Goal: Information Seeking & Learning: Learn about a topic

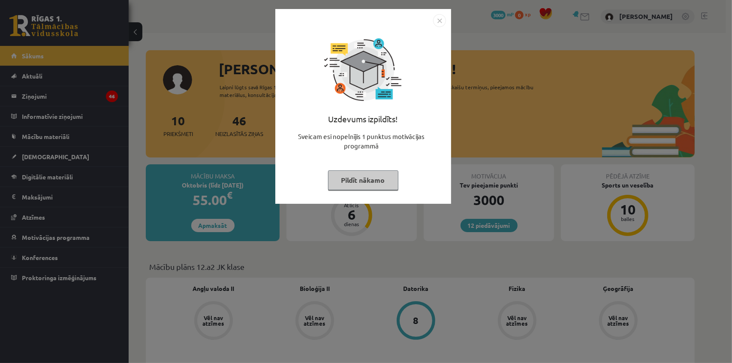
click at [438, 20] on img "Close" at bounding box center [439, 20] width 13 height 13
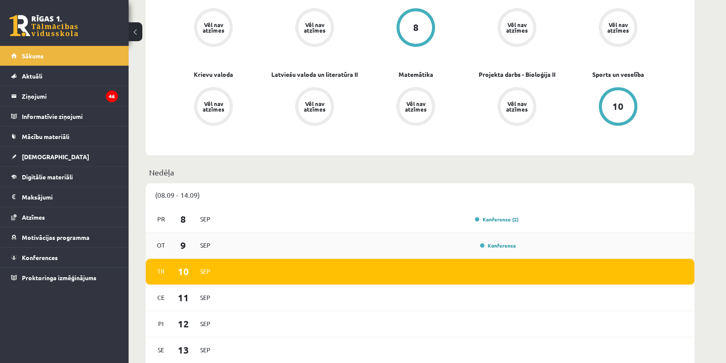
scroll to position [273, 0]
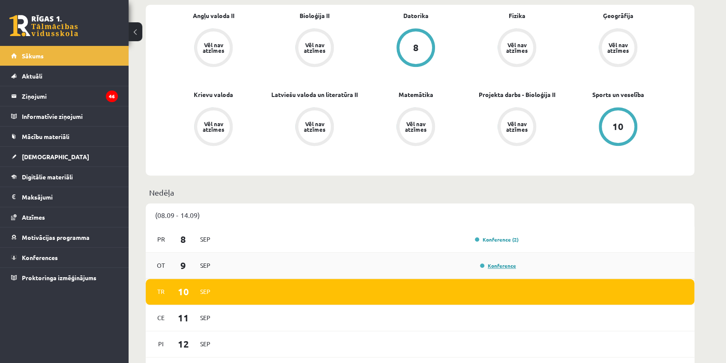
click at [505, 266] on link "Konference" at bounding box center [498, 265] width 36 height 7
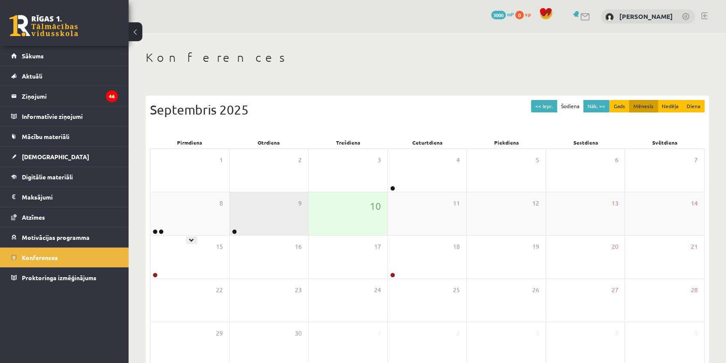
drag, startPoint x: 223, startPoint y: 209, endPoint x: 258, endPoint y: 214, distance: 35.1
click at [223, 209] on div "8" at bounding box center [189, 213] width 79 height 43
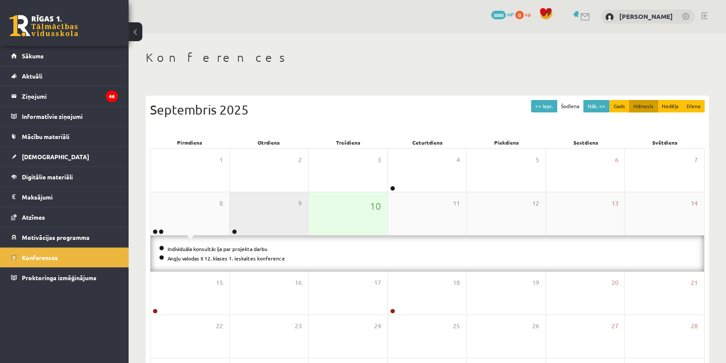
click at [271, 215] on div "9" at bounding box center [269, 213] width 79 height 43
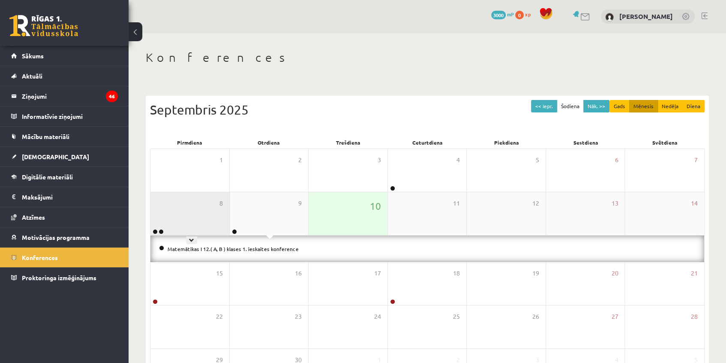
click at [180, 205] on div "8" at bounding box center [189, 213] width 79 height 43
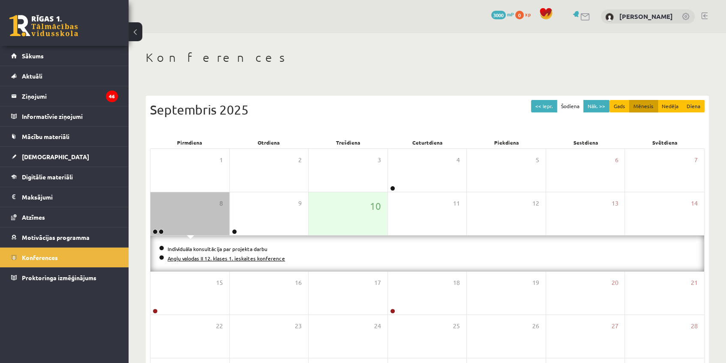
click at [210, 255] on link "Angļu valodas II 12. klases 1. ieskaites konference" at bounding box center [226, 258] width 117 height 7
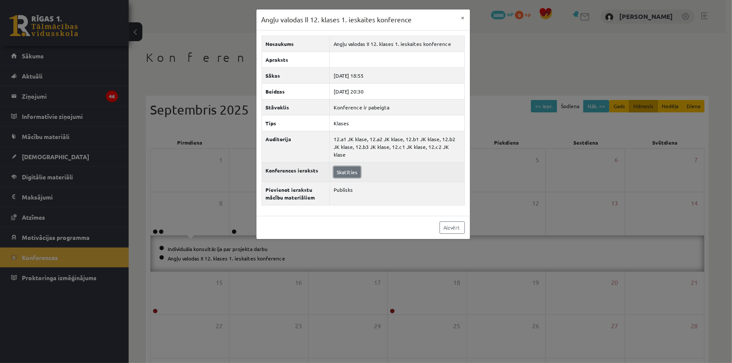
click at [338, 166] on link "Skatīties" at bounding box center [346, 171] width 27 height 11
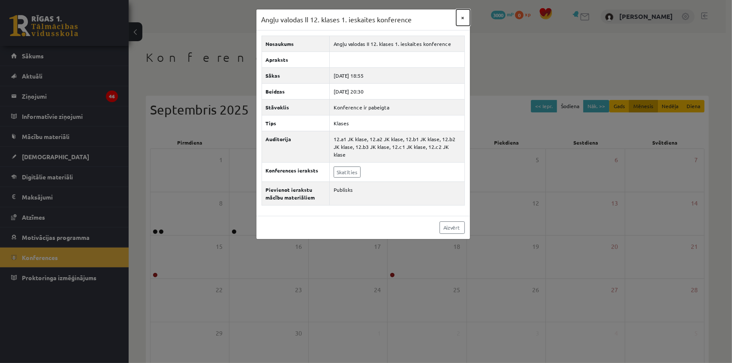
click at [463, 17] on button "×" at bounding box center [463, 17] width 14 height 16
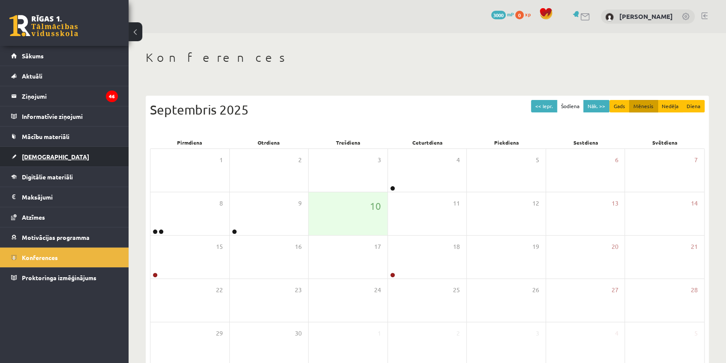
click at [43, 154] on span "[DEMOGRAPHIC_DATA]" at bounding box center [55, 157] width 67 height 8
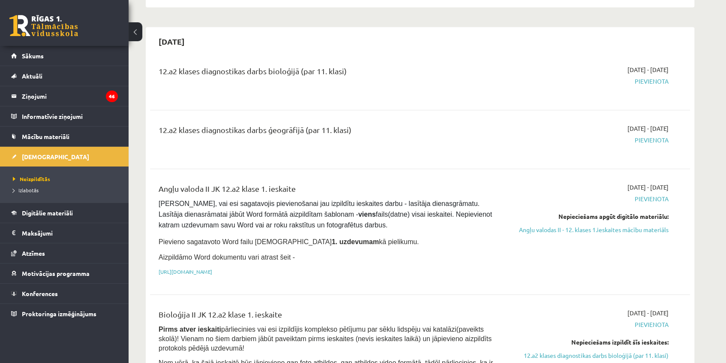
scroll to position [429, 0]
click at [552, 225] on link "Angļu valodas II - 12. klases 1.ieskaites mācību materiāls" at bounding box center [588, 229] width 162 height 9
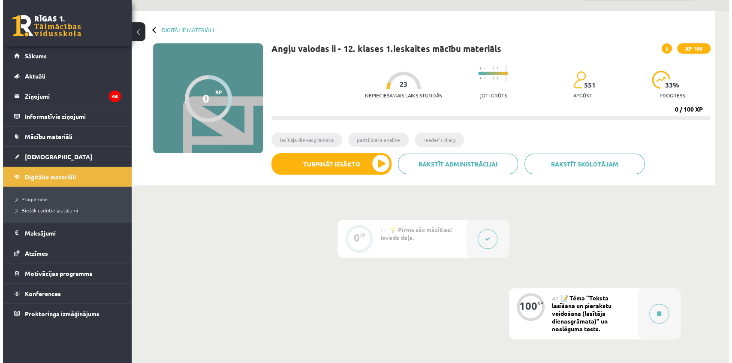
scroll to position [117, 0]
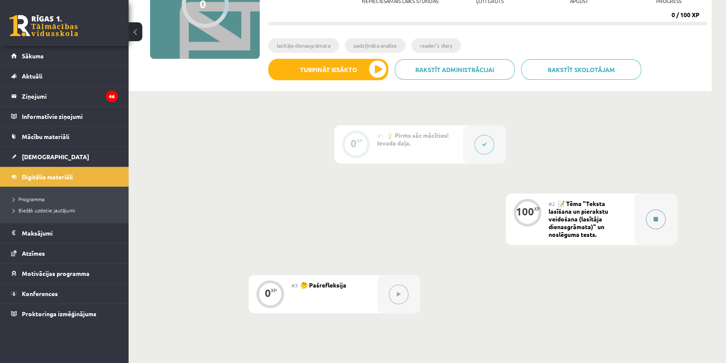
click at [660, 209] on div at bounding box center [655, 218] width 43 height 51
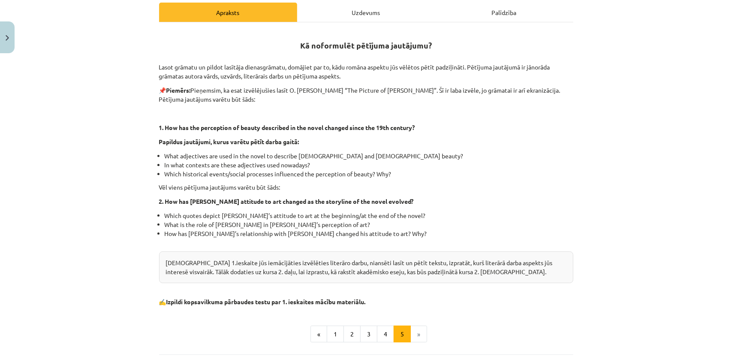
scroll to position [156, 0]
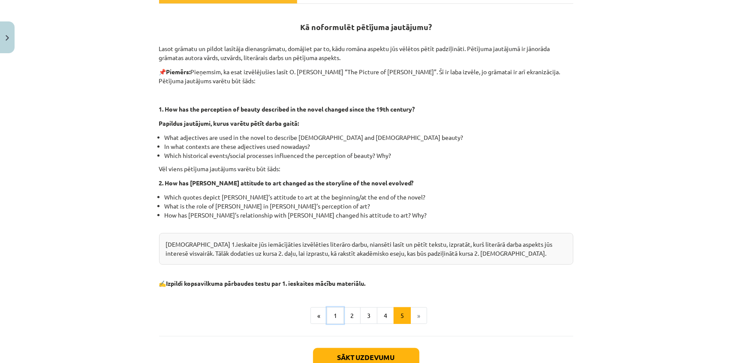
click at [336, 311] on button "1" at bounding box center [335, 315] width 17 height 17
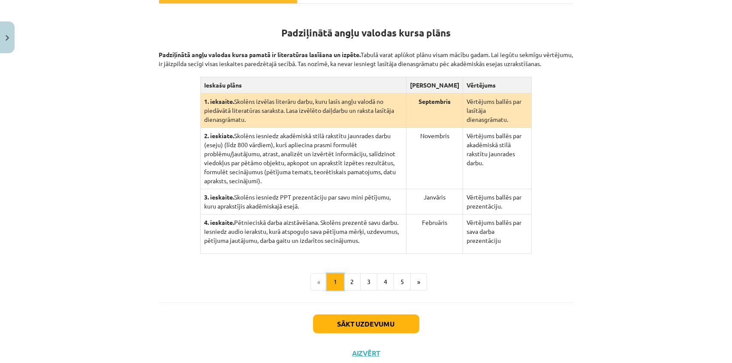
scroll to position [167, 0]
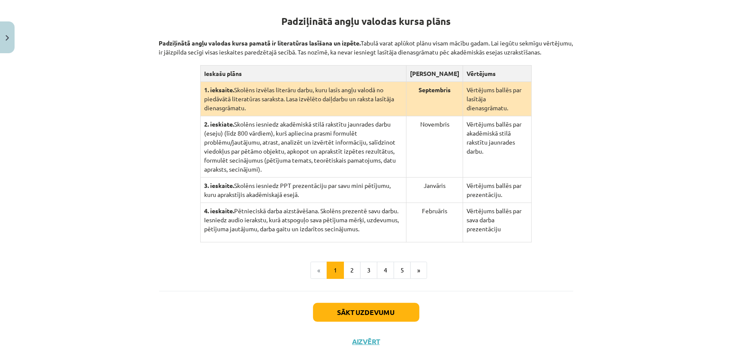
click at [624, 139] on div "Mācību tēma: Angļu valodas ii - 12. klases 1.ieskaites mācību materiāls #2 📝 Tē…" at bounding box center [366, 181] width 732 height 363
click at [377, 120] on td "2. ieskiate. Skolēns iesniedz akadēmiskā stilā rakstītu jaunrades darbu (eseju)…" at bounding box center [304, 146] width 206 height 61
click at [367, 107] on td "1. ieksaite. Skolēns izvēlas literāru darbu, kuru lasīs angļu valodā no piedāvā…" at bounding box center [304, 99] width 206 height 34
click at [351, 261] on button "2" at bounding box center [351, 269] width 17 height 17
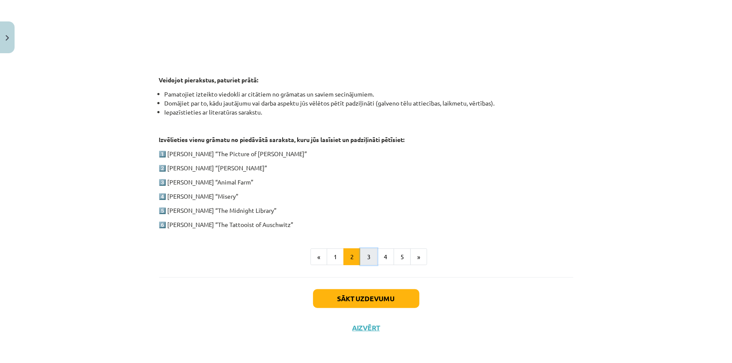
click at [360, 259] on button "3" at bounding box center [368, 256] width 17 height 17
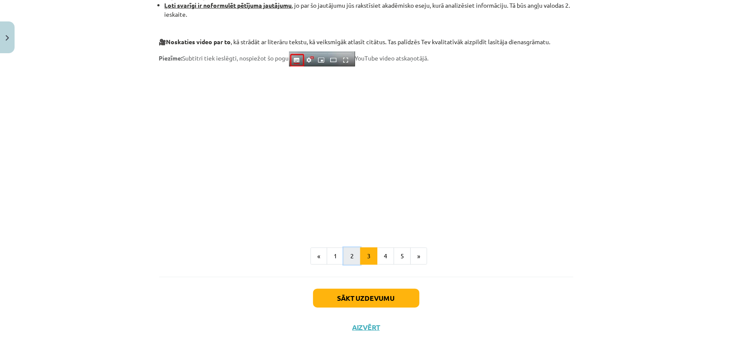
click at [345, 257] on button "2" at bounding box center [351, 255] width 17 height 17
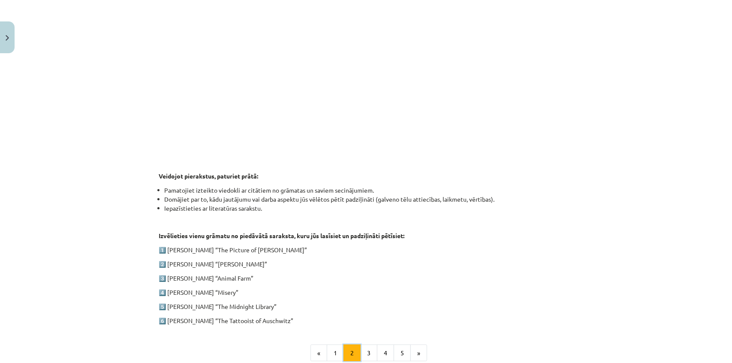
scroll to position [284, 0]
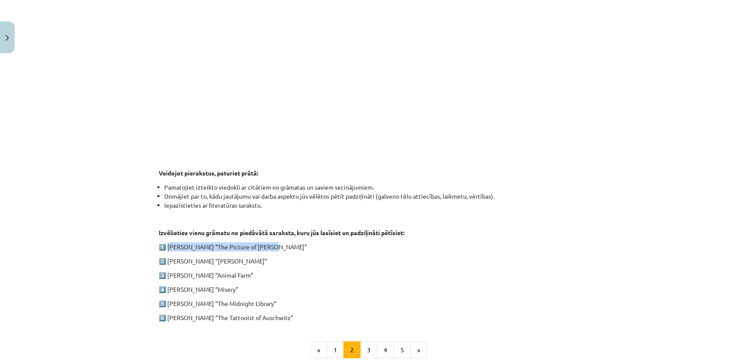
drag, startPoint x: 165, startPoint y: 246, endPoint x: 264, endPoint y: 244, distance: 99.5
click at [264, 244] on p "1️⃣ [PERSON_NAME] “The Picture of [PERSON_NAME]”" at bounding box center [366, 246] width 414 height 9
drag, startPoint x: 183, startPoint y: 247, endPoint x: 172, endPoint y: 248, distance: 10.7
click at [183, 248] on p "1️⃣ [PERSON_NAME] “The Picture of [PERSON_NAME]”" at bounding box center [366, 246] width 414 height 9
click at [165, 246] on p "1️⃣ [PERSON_NAME] “The Picture of [PERSON_NAME]”" at bounding box center [366, 246] width 414 height 9
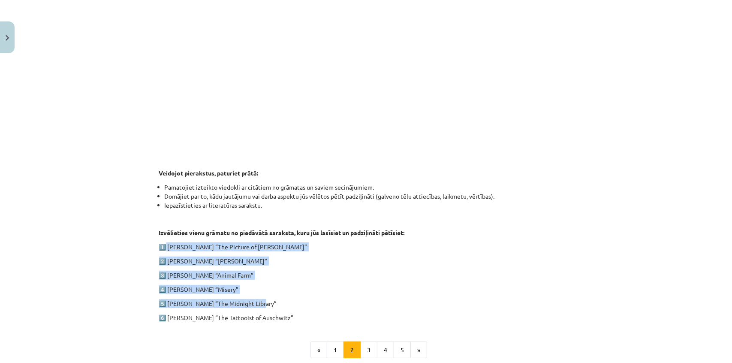
drag, startPoint x: 165, startPoint y: 246, endPoint x: 294, endPoint y: 304, distance: 142.5
click at [299, 300] on div "1. ieskaite angļu valodā Pirmās ieskaites pamatā ir lasītāja dienasgrāmatas vei…" at bounding box center [366, 102] width 414 height 439
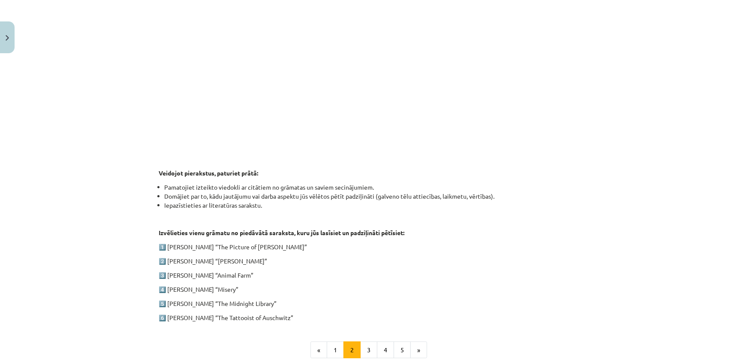
click at [283, 321] on p "6️⃣ [PERSON_NAME] “The Tattooist of Auschwitz”" at bounding box center [366, 317] width 414 height 9
drag, startPoint x: 285, startPoint y: 317, endPoint x: 159, endPoint y: 239, distance: 147.9
click at [159, 239] on div "1. ieskaite angļu valodā Pirmās ieskaites pamatā ir lasītāja dienasgrāmatas vei…" at bounding box center [366, 102] width 414 height 439
copy div "1️⃣ Oscar Wilde “The Picture of Dorian Gray” 2️⃣ Charles Dickens “Oliver Twist”…"
click at [103, 196] on div "Mācību tēma: Angļu valodas ii - 12. klases 1.ieskaites mācību materiāls #2 📝 Tē…" at bounding box center [366, 181] width 732 height 363
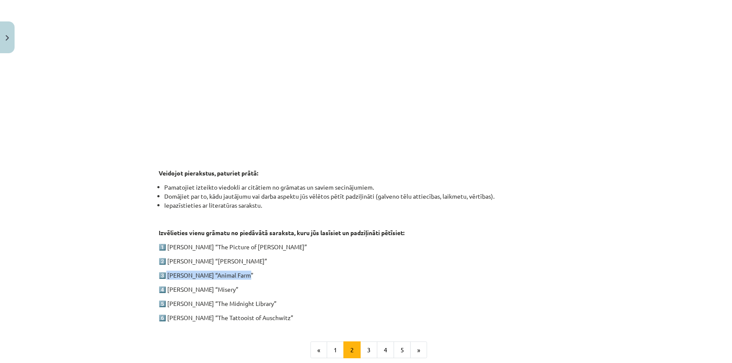
drag, startPoint x: 165, startPoint y: 273, endPoint x: 242, endPoint y: 268, distance: 77.8
click at [242, 268] on div "1. ieskaite angļu valodā Pirmās ieskaites pamatā ir lasītāja dienasgrāmatas vei…" at bounding box center [366, 102] width 414 height 439
click at [245, 272] on p "3️⃣ George Orwell “Animal Farm”" at bounding box center [366, 274] width 414 height 9
drag, startPoint x: 245, startPoint y: 272, endPoint x: 171, endPoint y: 273, distance: 74.2
click at [171, 273] on p "3️⃣ George Orwell “Animal Farm”" at bounding box center [366, 274] width 414 height 9
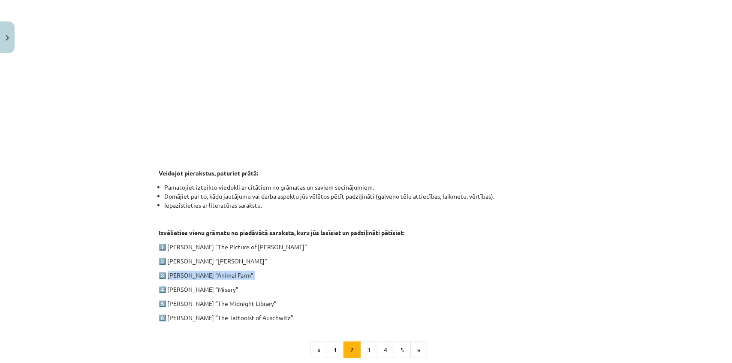
copy div "George Orwell “Animal Farm”"
click at [111, 229] on div "Mācību tēma: Angļu valodas ii - 12. klases 1.ieskaites mācību materiāls #2 📝 Tē…" at bounding box center [366, 181] width 732 height 363
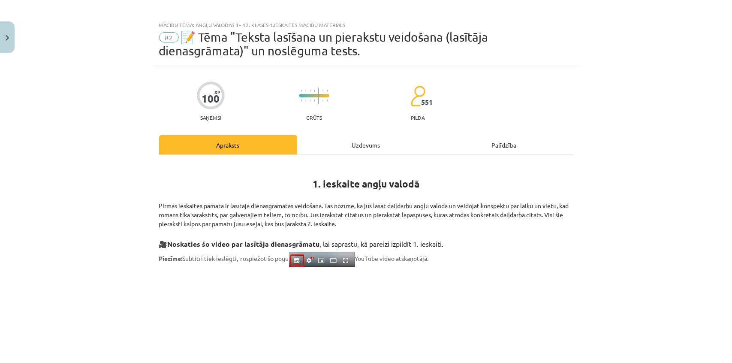
scroll to position [0, 0]
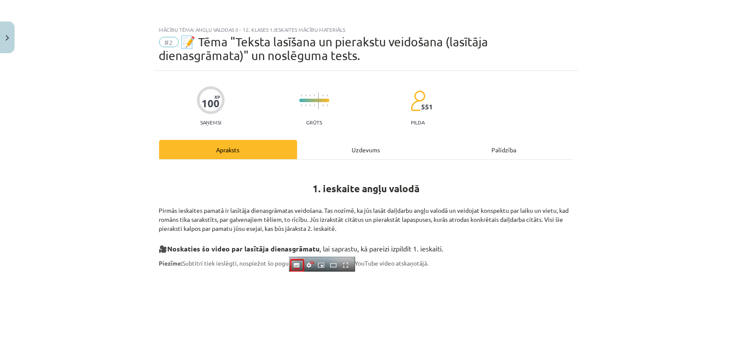
click at [363, 152] on div "Uzdevums" at bounding box center [366, 149] width 138 height 19
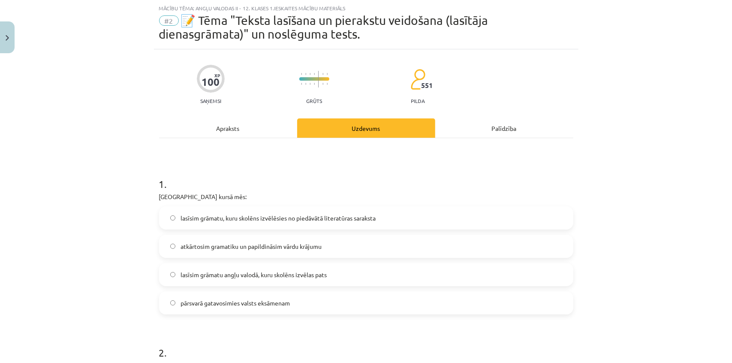
click at [206, 125] on div "Apraksts" at bounding box center [228, 127] width 138 height 19
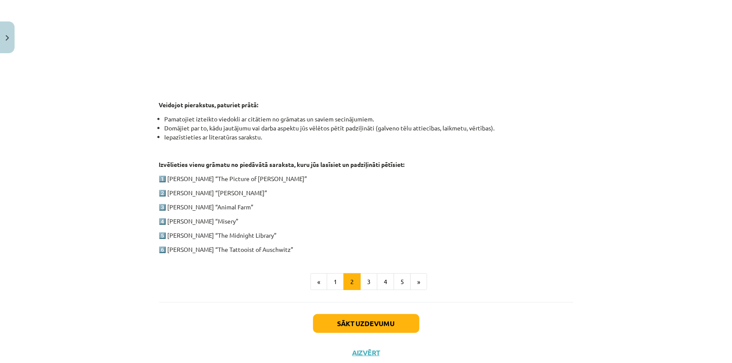
scroll to position [377, 0]
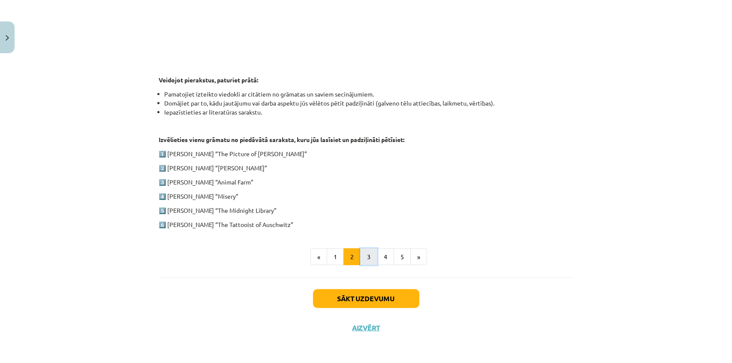
click at [367, 254] on button "3" at bounding box center [368, 256] width 17 height 17
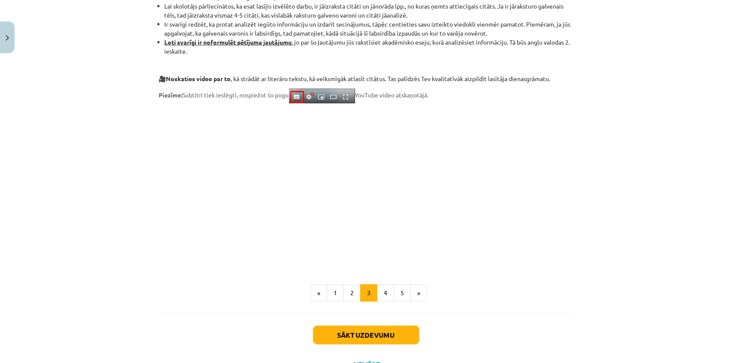
scroll to position [634, 0]
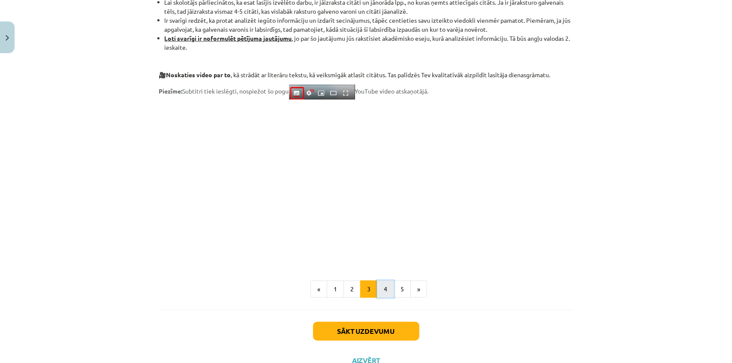
click at [385, 287] on button "4" at bounding box center [385, 288] width 17 height 17
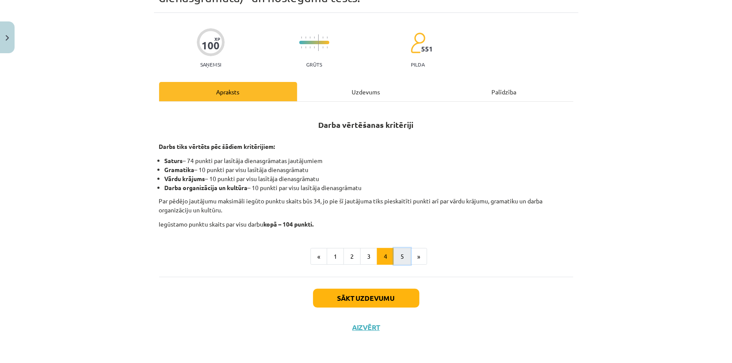
click at [399, 254] on button "5" at bounding box center [401, 256] width 17 height 17
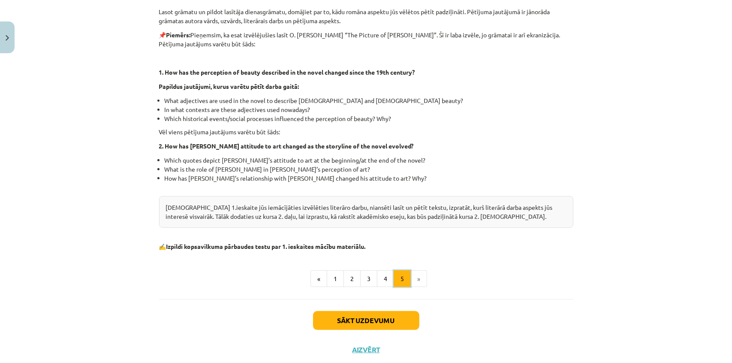
scroll to position [214, 0]
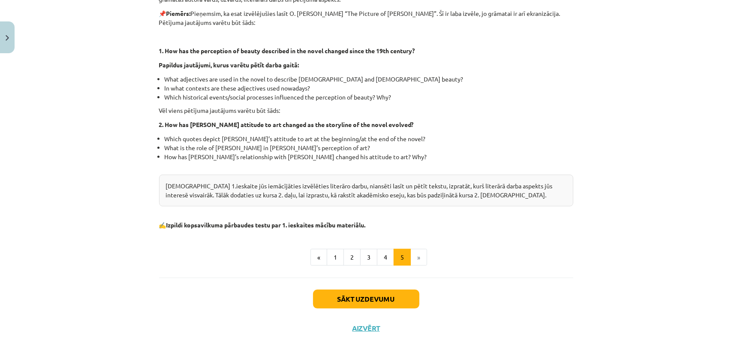
click at [419, 255] on li "»" at bounding box center [419, 257] width 16 height 17
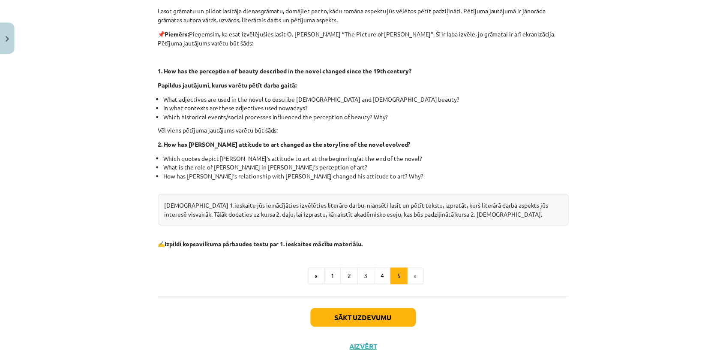
scroll to position [0, 0]
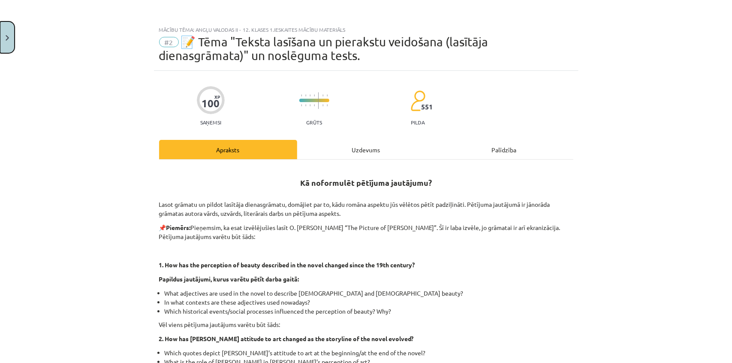
click at [6, 39] on img "Close" at bounding box center [7, 38] width 3 height 6
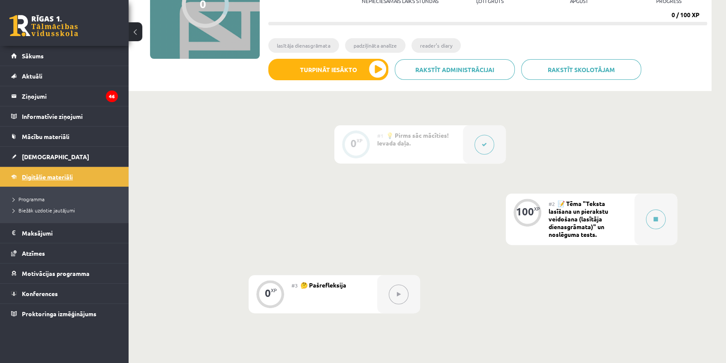
click at [42, 176] on span "Digitālie materiāli" at bounding box center [47, 177] width 51 height 8
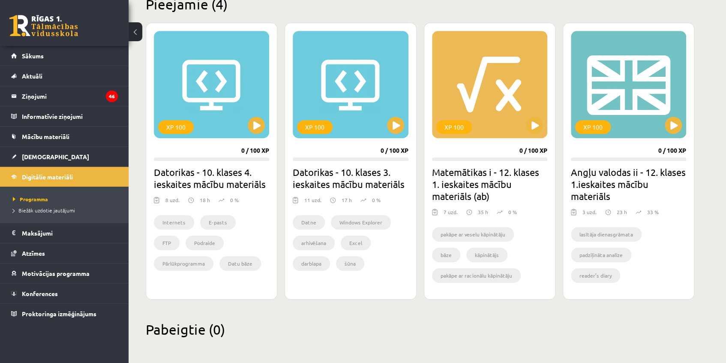
scroll to position [223, 0]
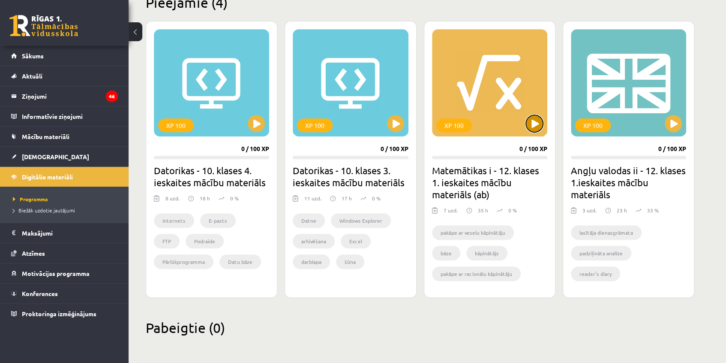
click at [531, 127] on button at bounding box center [534, 123] width 17 height 17
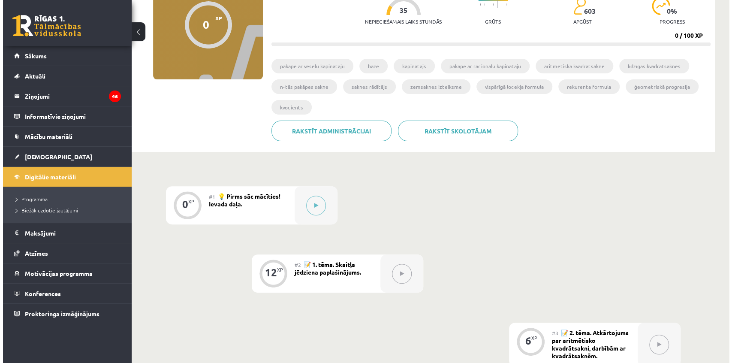
scroll to position [117, 0]
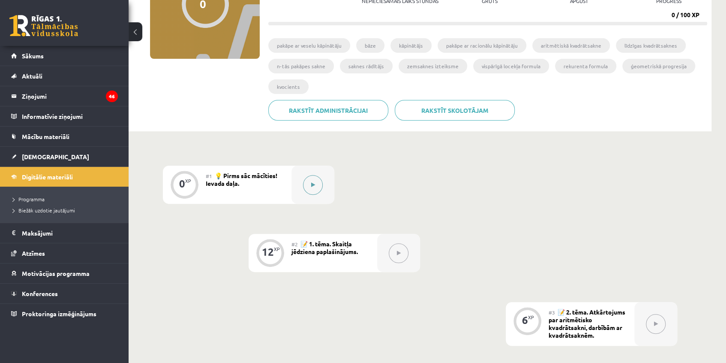
click at [307, 182] on button at bounding box center [313, 185] width 20 height 20
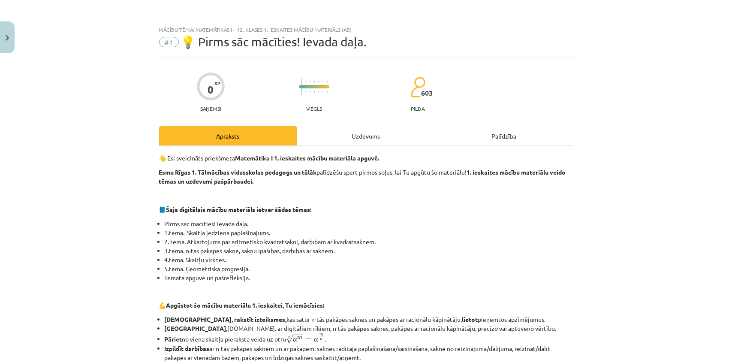
click at [347, 137] on div "Uzdevums" at bounding box center [366, 135] width 138 height 19
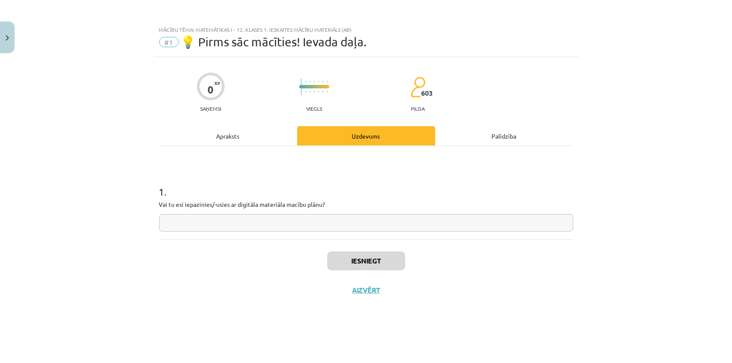
click at [355, 226] on input "text" at bounding box center [366, 223] width 414 height 18
type input "**"
click at [337, 255] on button "Iesniegt" at bounding box center [366, 260] width 78 height 19
click at [369, 300] on button "Nākamā nodarbība" at bounding box center [366, 295] width 84 height 20
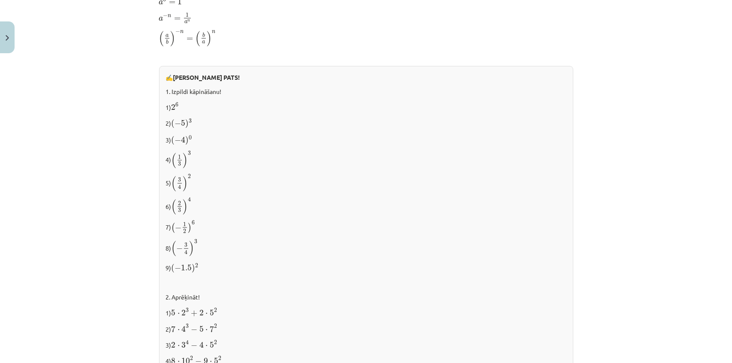
scroll to position [662, 0]
